Goal: Information Seeking & Learning: Learn about a topic

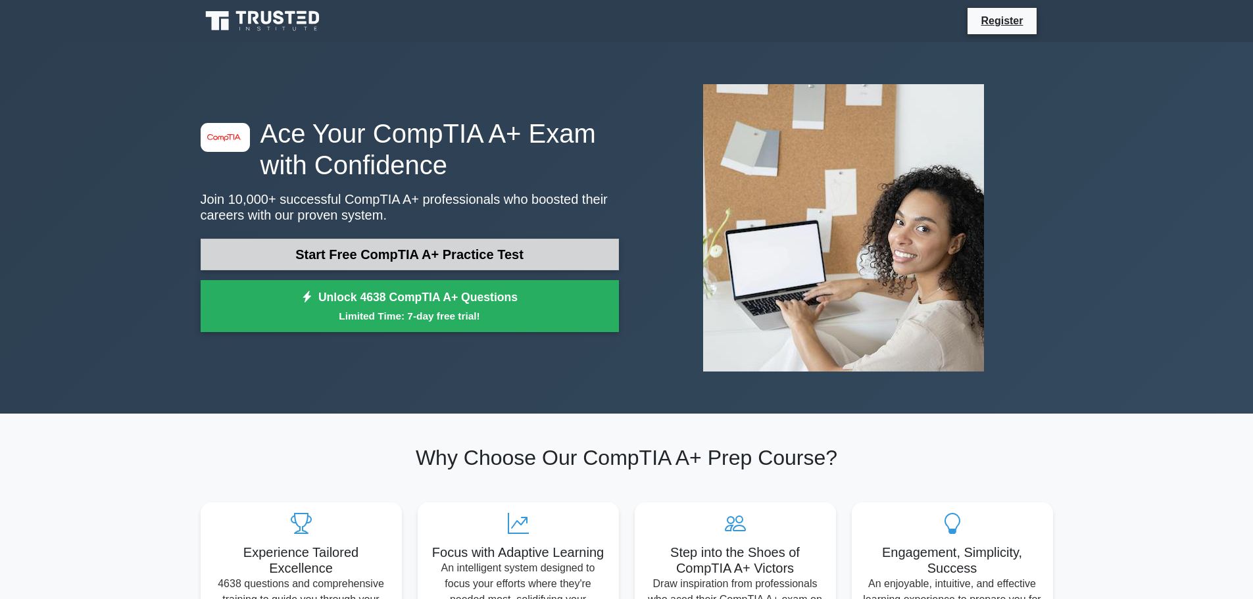
click at [383, 254] on link "Start Free CompTIA A+ Practice Test" at bounding box center [410, 255] width 418 height 32
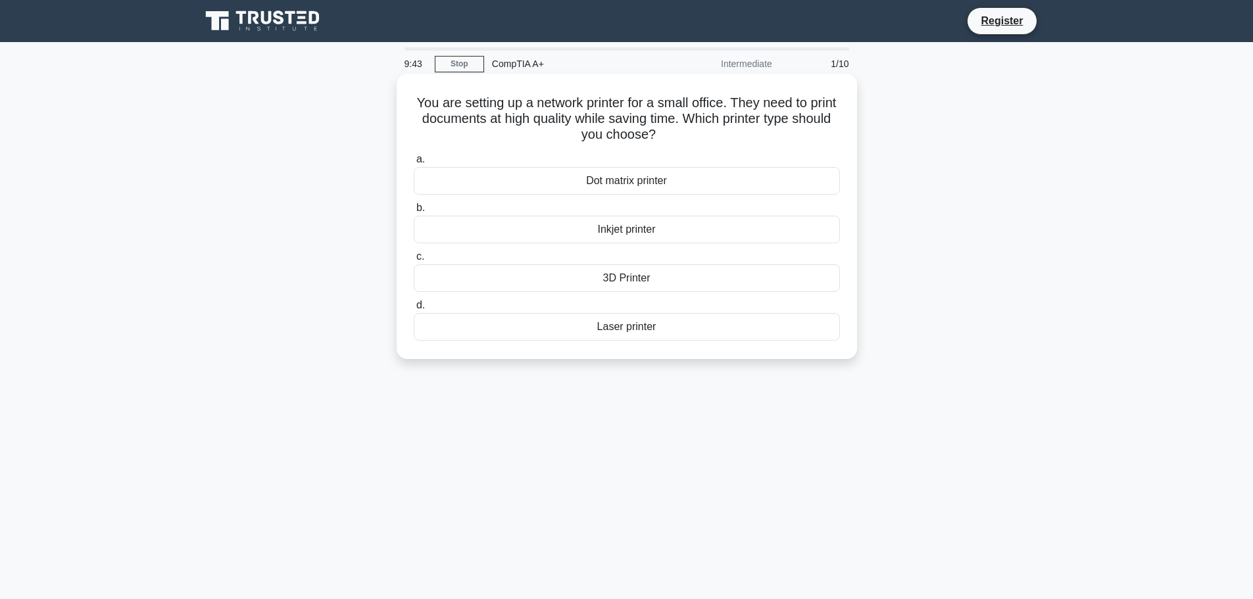
click at [636, 327] on div "Laser printer" at bounding box center [627, 327] width 426 height 28
click at [414, 310] on input "d. Laser printer" at bounding box center [414, 305] width 0 height 9
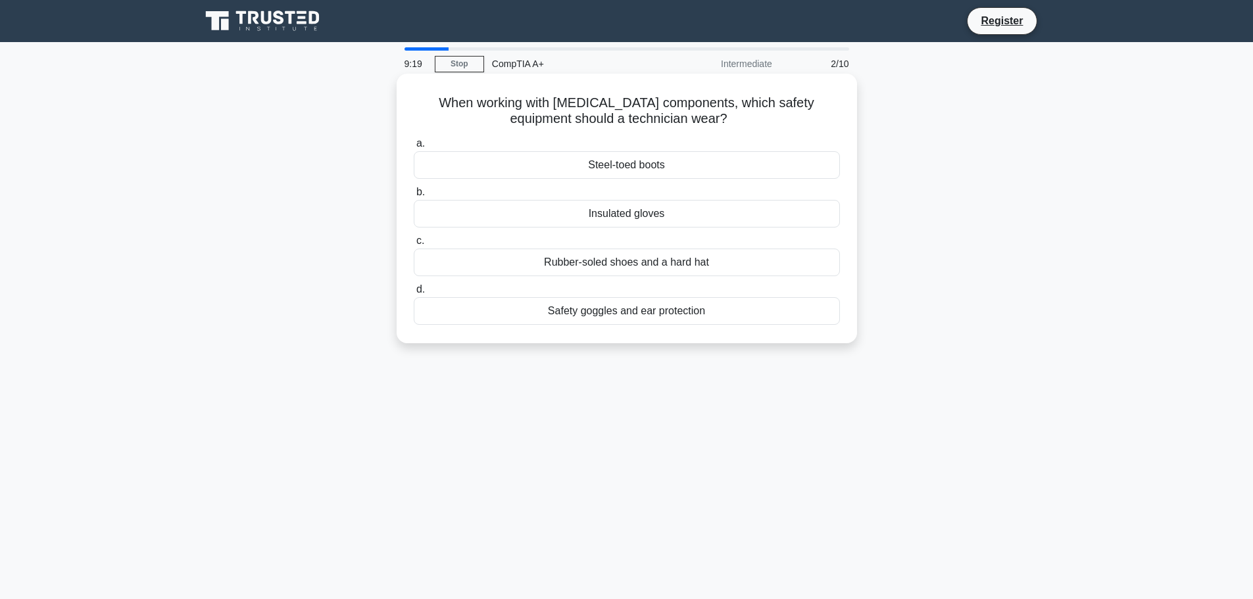
click at [626, 216] on div "Insulated gloves" at bounding box center [627, 214] width 426 height 28
click at [414, 197] on input "b. Insulated gloves" at bounding box center [414, 192] width 0 height 9
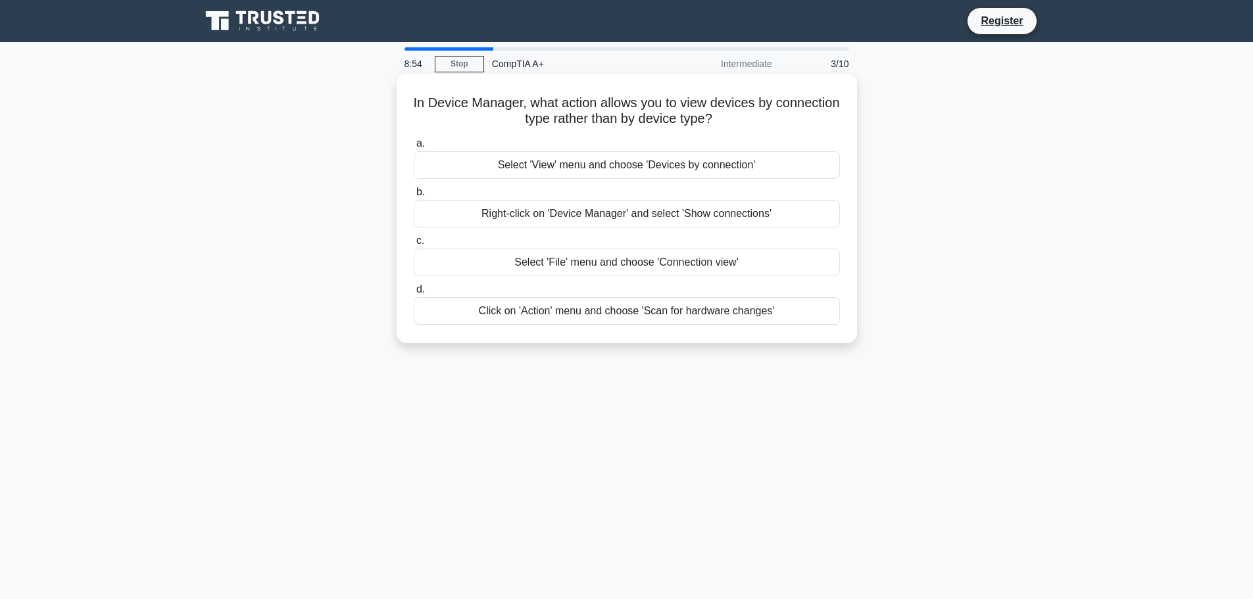
click at [614, 212] on div "Right-click on 'Device Manager' and select 'Show connections'" at bounding box center [627, 214] width 426 height 28
click at [414, 197] on input "b. Right-click on 'Device Manager' and select 'Show connections'" at bounding box center [414, 192] width 0 height 9
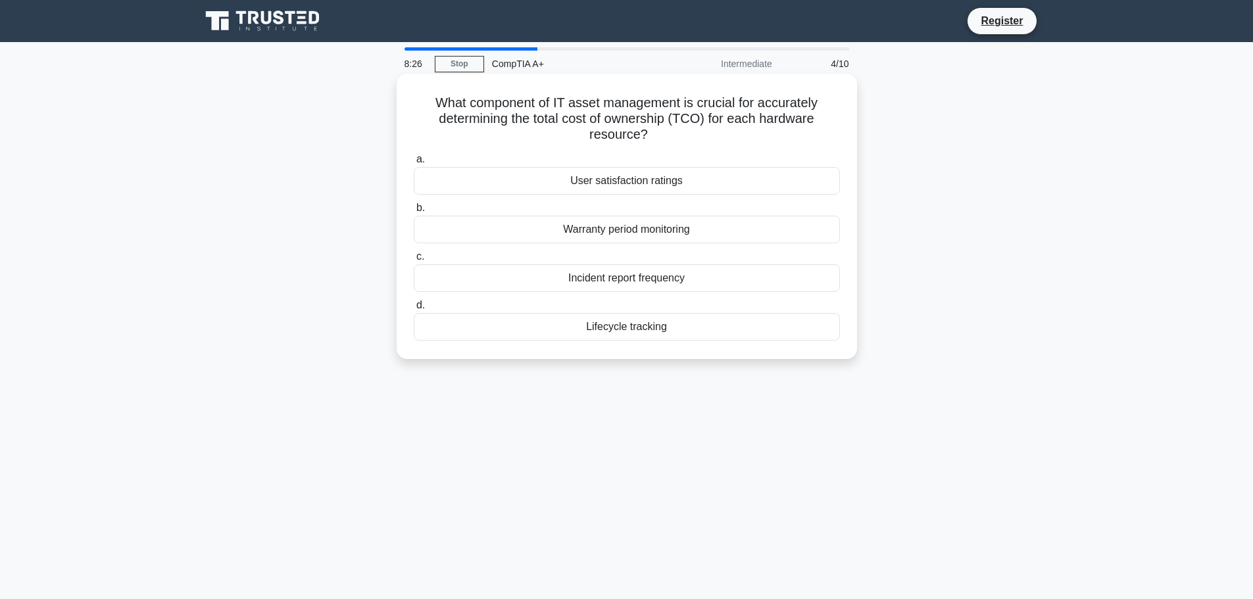
click at [617, 233] on div "Warranty period monitoring" at bounding box center [627, 230] width 426 height 28
click at [414, 212] on input "b. Warranty period monitoring" at bounding box center [414, 208] width 0 height 9
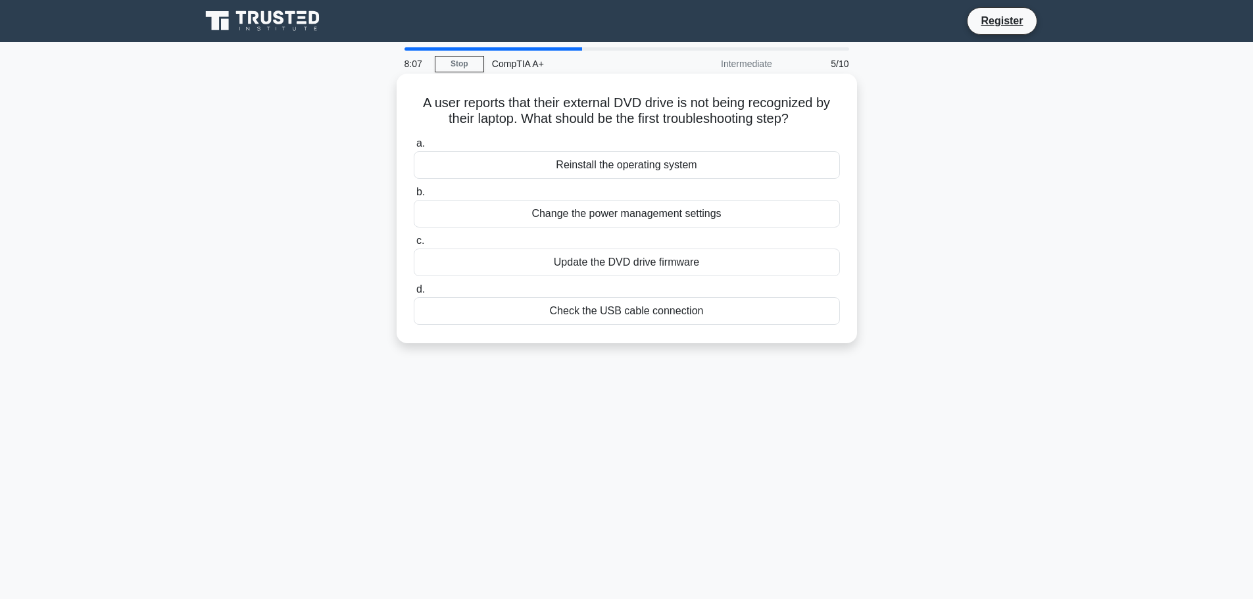
click at [628, 312] on div "Check the USB cable connection" at bounding box center [627, 311] width 426 height 28
click at [414, 294] on input "d. Check the USB cable connection" at bounding box center [414, 290] width 0 height 9
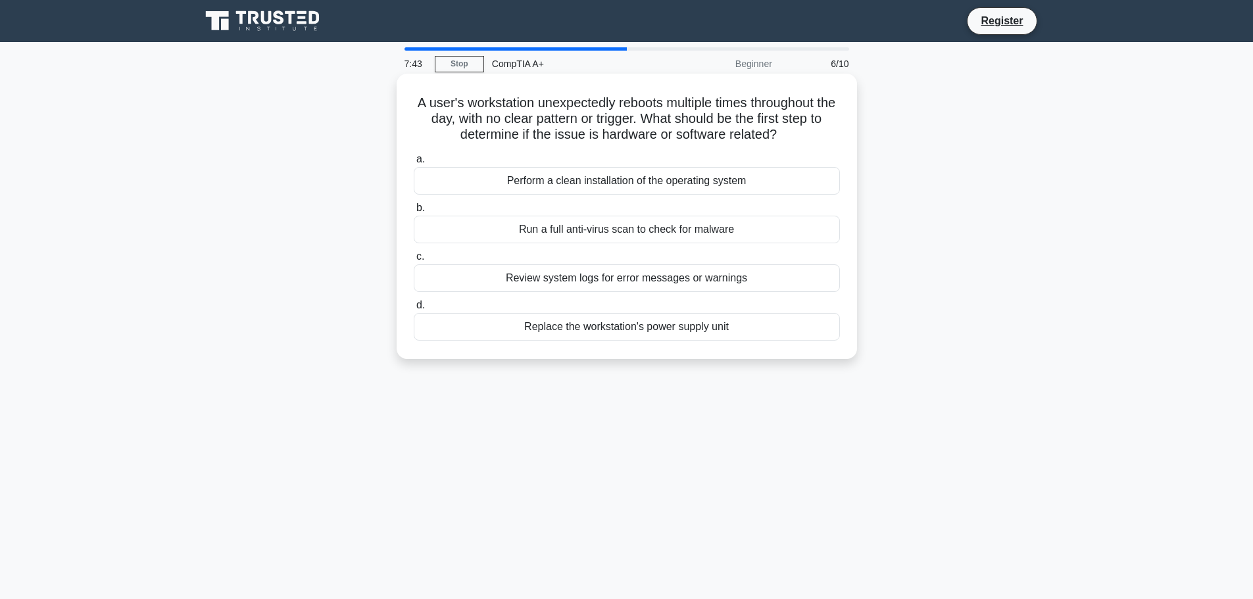
click at [712, 282] on div "Review system logs for error messages or warnings" at bounding box center [627, 278] width 426 height 28
click at [414, 261] on input "c. Review system logs for error messages or warnings" at bounding box center [414, 257] width 0 height 9
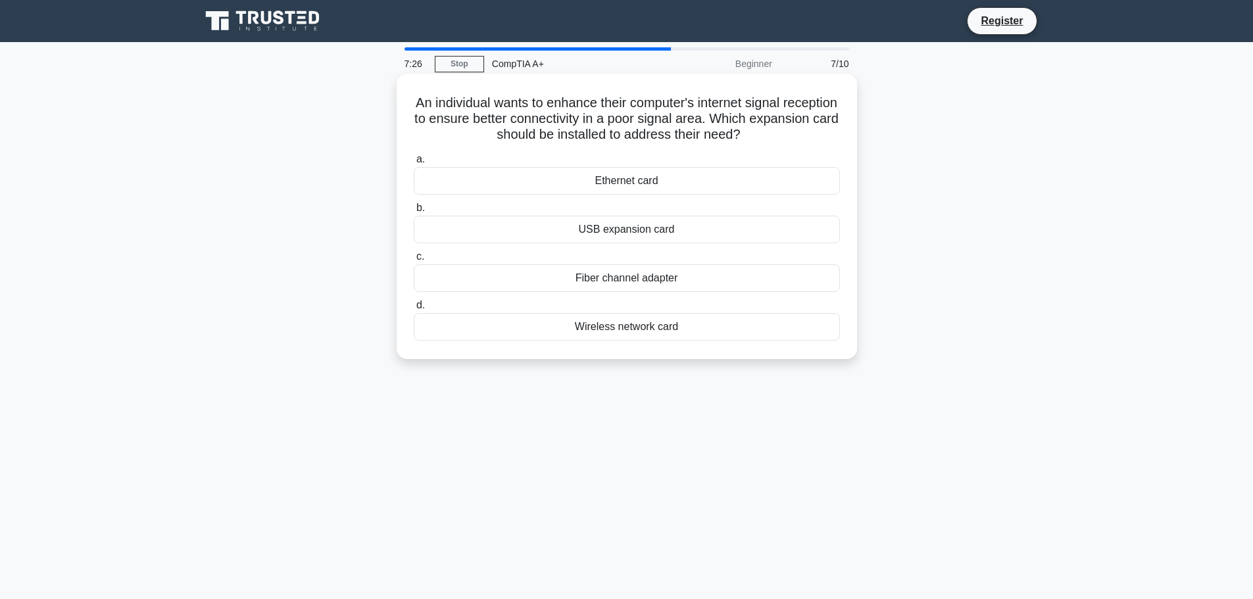
click at [608, 330] on div "Wireless network card" at bounding box center [627, 327] width 426 height 28
click at [414, 310] on input "d. Wireless network card" at bounding box center [414, 305] width 0 height 9
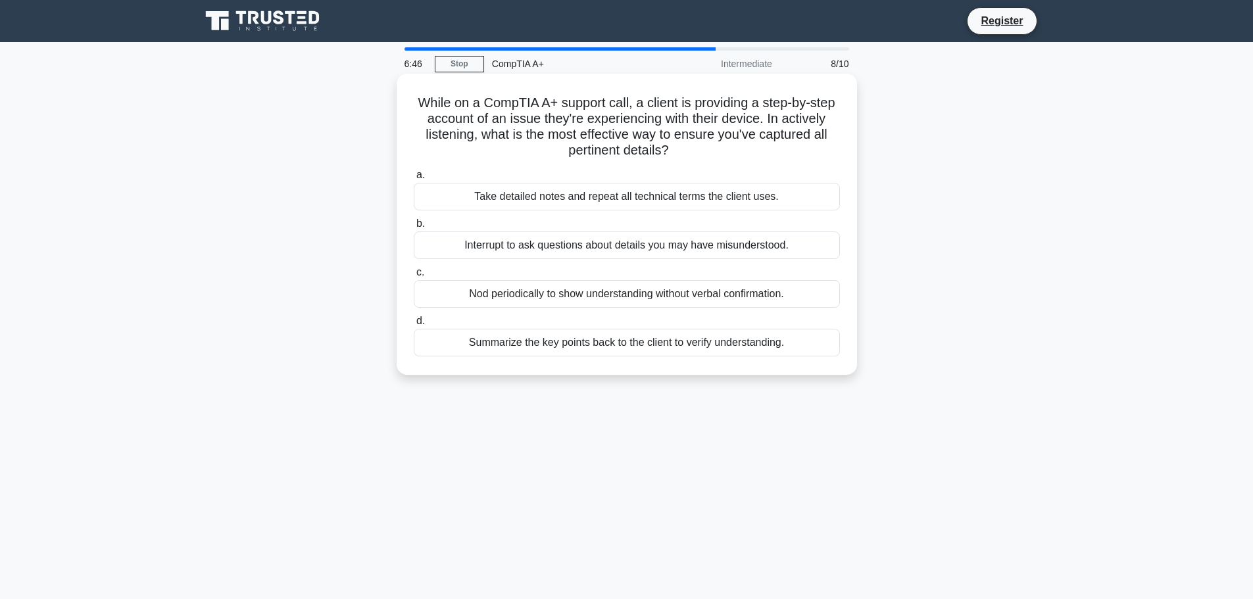
click at [639, 349] on div "Summarize the key points back to the client to verify understanding." at bounding box center [627, 343] width 426 height 28
click at [414, 326] on input "d. Summarize the key points back to the client to verify understanding." at bounding box center [414, 321] width 0 height 9
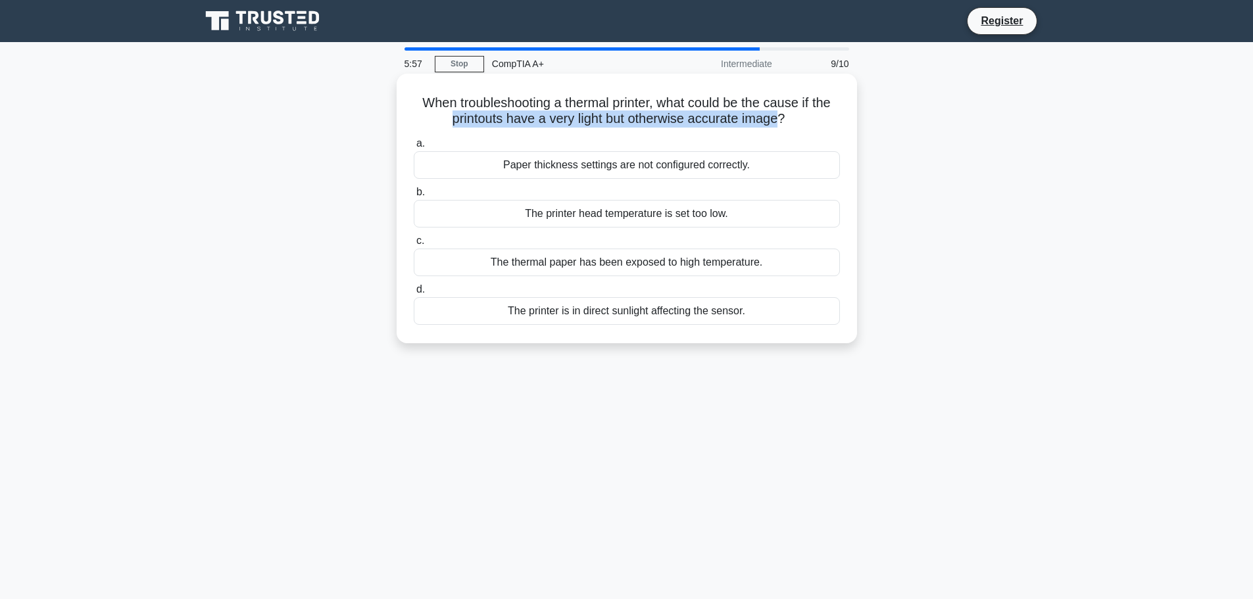
drag, startPoint x: 445, startPoint y: 118, endPoint x: 783, endPoint y: 122, distance: 338.2
click at [783, 122] on h5 "When troubleshooting a thermal printer, what could be the cause if the printout…" at bounding box center [626, 111] width 429 height 33
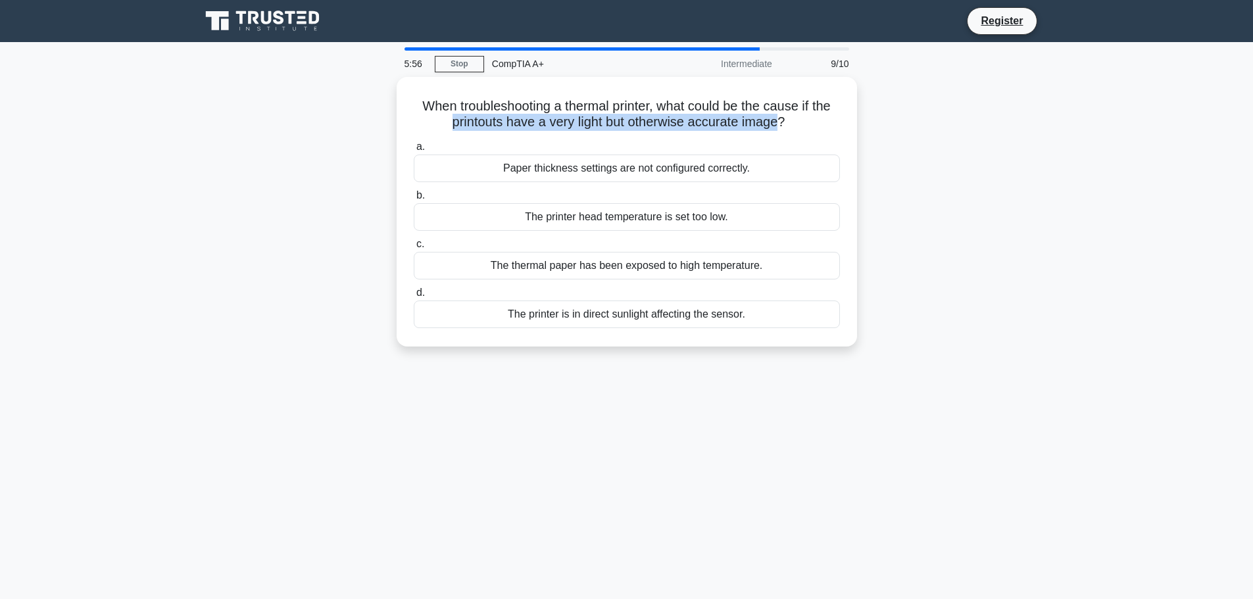
copy h5 "printouts have a very light but otherwise accurate image"
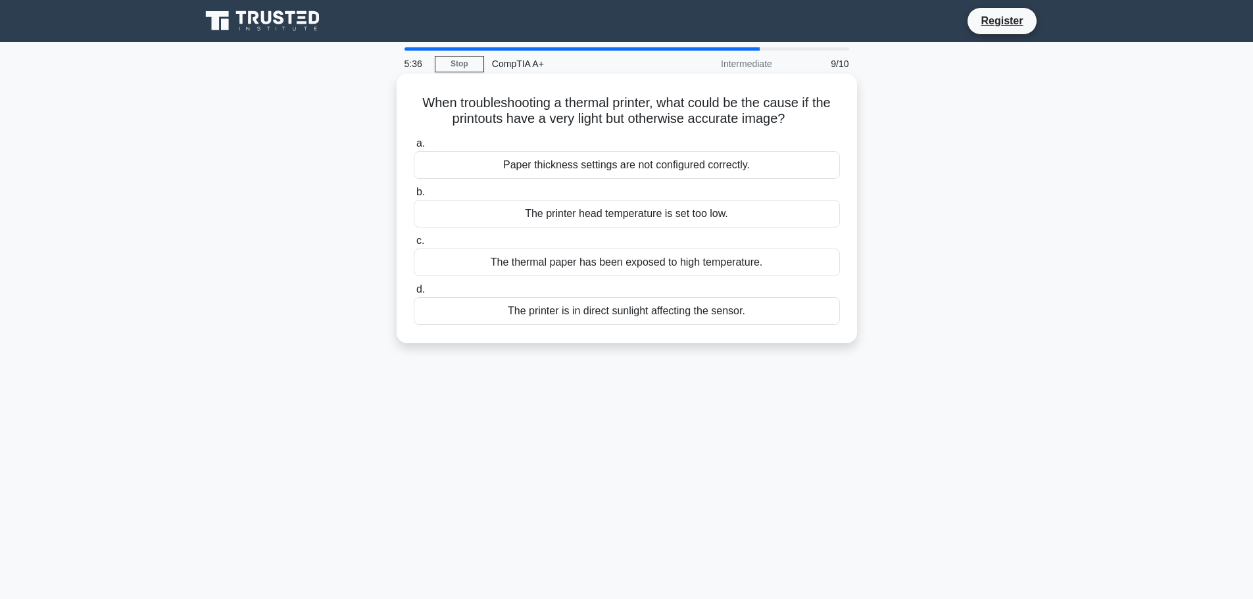
click at [642, 161] on div "Paper thickness settings are not configured correctly." at bounding box center [627, 165] width 426 height 28
click at [414, 148] on input "a. Paper thickness settings are not configured correctly." at bounding box center [414, 143] width 0 height 9
click at [601, 262] on div "Using an adapter to fix the damaged socket" at bounding box center [627, 263] width 426 height 28
click at [414, 245] on input "c. Using an adapter to fix the damaged socket" at bounding box center [414, 241] width 0 height 9
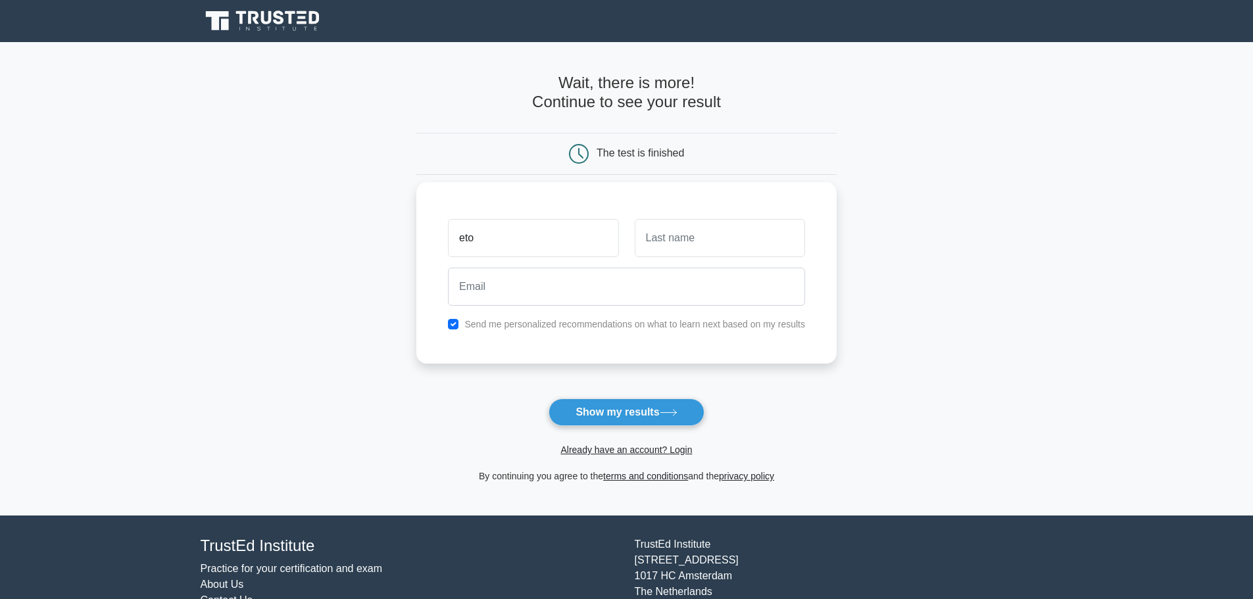
type input "eto"
click at [683, 230] on input "text" at bounding box center [720, 238] width 170 height 38
type input "eto"
click at [542, 281] on input "email" at bounding box center [626, 287] width 357 height 38
type input "[EMAIL_ADDRESS][DOMAIN_NAME]"
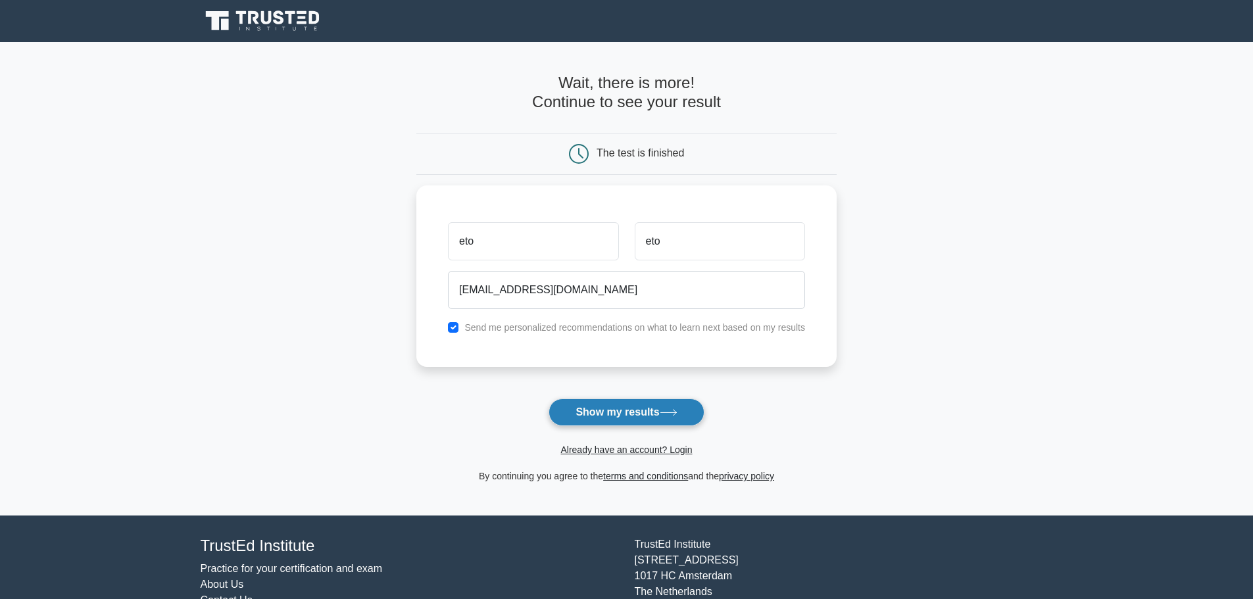
click at [611, 409] on button "Show my results" at bounding box center [626, 413] width 155 height 28
